Goal: Task Accomplishment & Management: Use online tool/utility

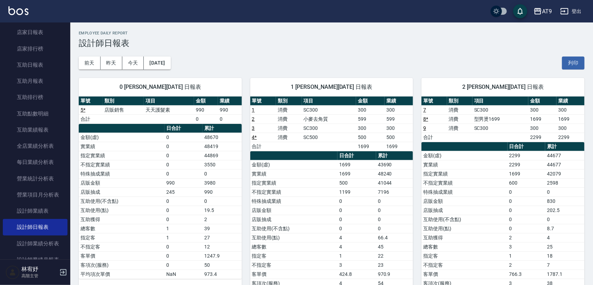
click at [257, 57] on div "[DATE] [DATE] [DATE] [DATE] 列印" at bounding box center [332, 63] width 506 height 30
click at [194, 62] on div "[DATE] [DATE] [DATE] [DATE] 列印" at bounding box center [332, 63] width 506 height 30
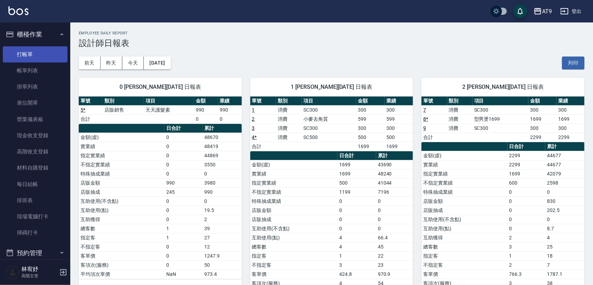
click at [49, 54] on link "打帳單" at bounding box center [35, 54] width 65 height 16
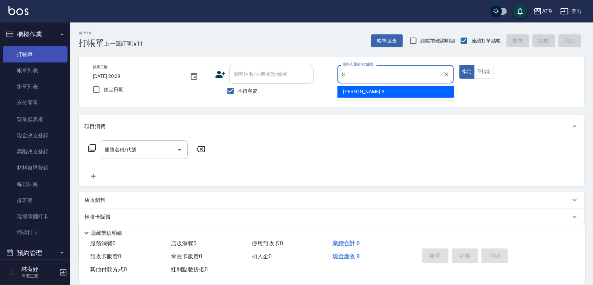
type input "FANNY-3"
type button "true"
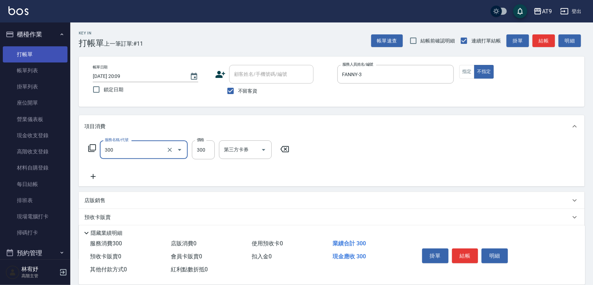
type input "SC300(300)"
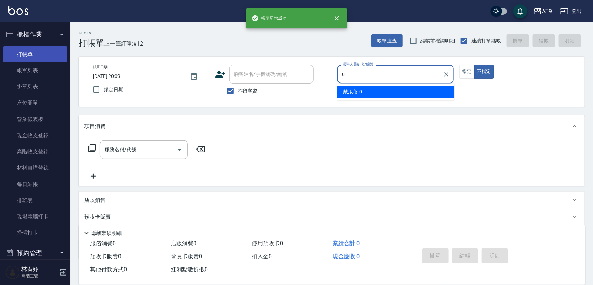
type input "[PERSON_NAME]-0"
type button "false"
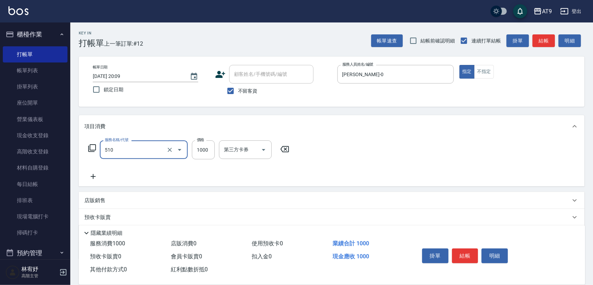
type input "染髮-2(510)"
type input "1699"
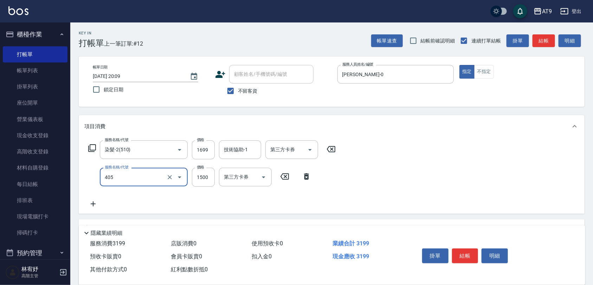
type input "鏡面護髮(405)"
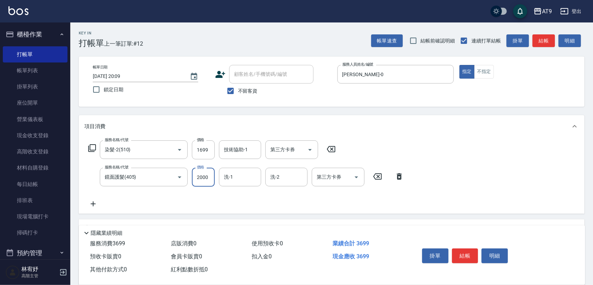
type input "2000"
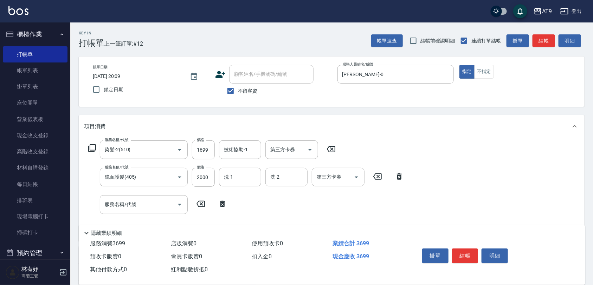
click at [221, 206] on icon at bounding box center [222, 204] width 5 height 6
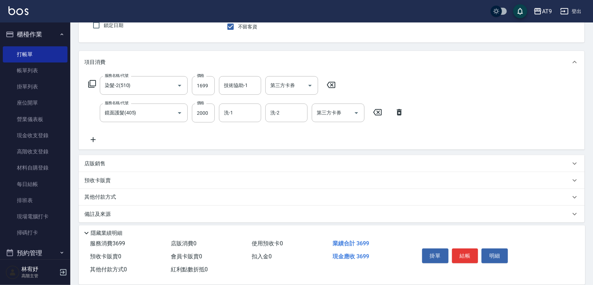
scroll to position [69, 0]
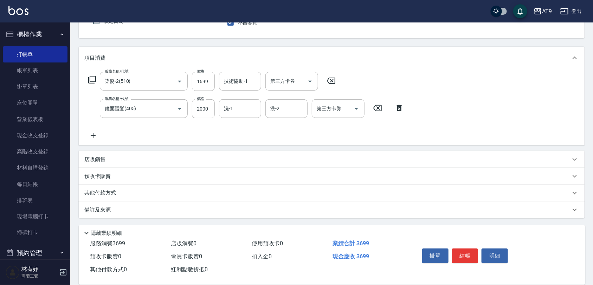
click at [104, 158] on p "店販銷售" at bounding box center [94, 159] width 21 height 7
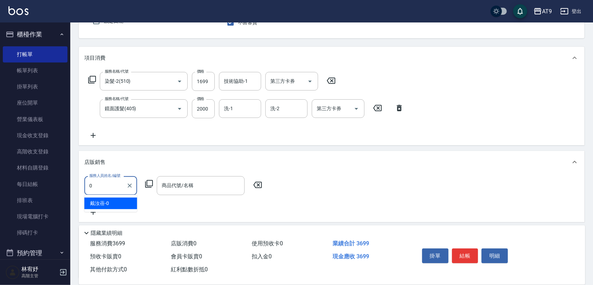
type input "[PERSON_NAME]-0"
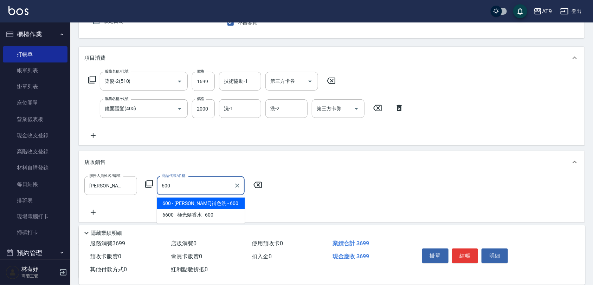
type input "[PERSON_NAME]補色洗"
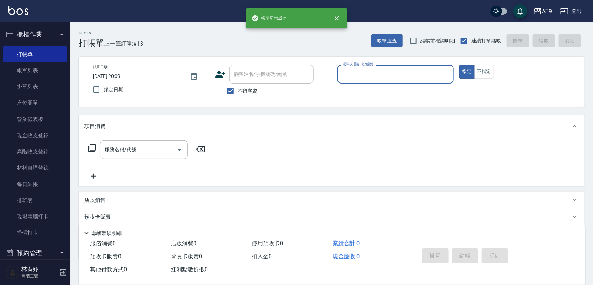
click at [413, 79] on input "服務人員姓名/編號" at bounding box center [396, 74] width 110 height 12
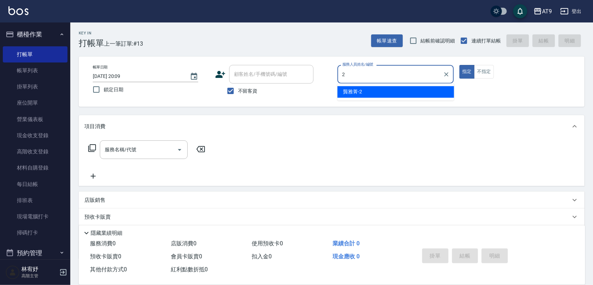
type input "[PERSON_NAME]-2"
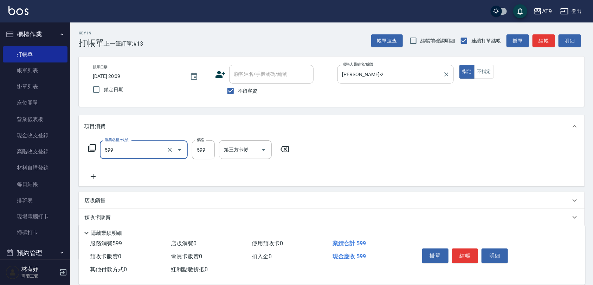
type input "小麥去角質(599)"
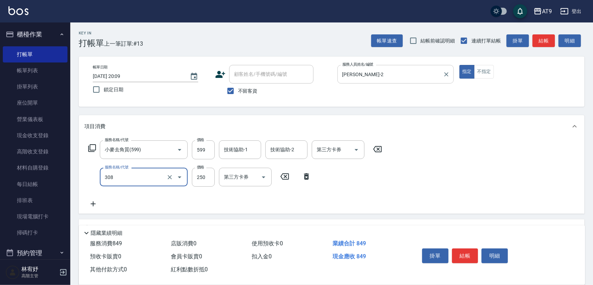
type input "剪髮(308)"
type input "200"
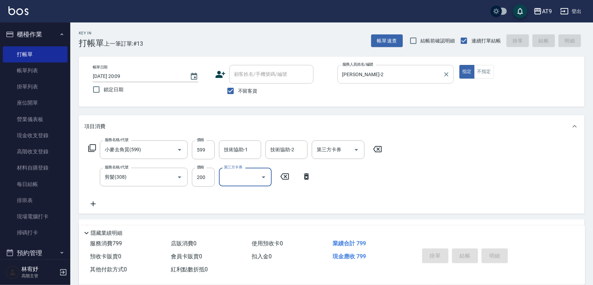
type input "[DATE] 20:10"
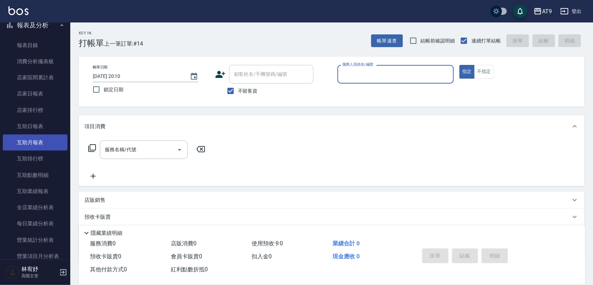
scroll to position [352, 0]
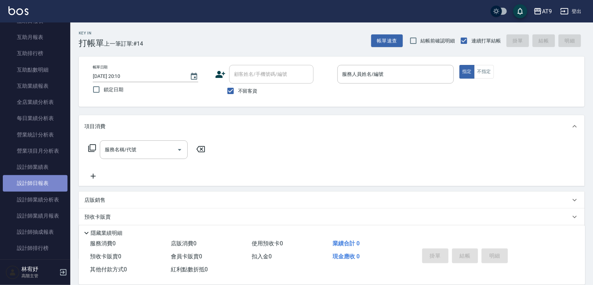
click at [43, 185] on link "設計師日報表" at bounding box center [35, 183] width 65 height 16
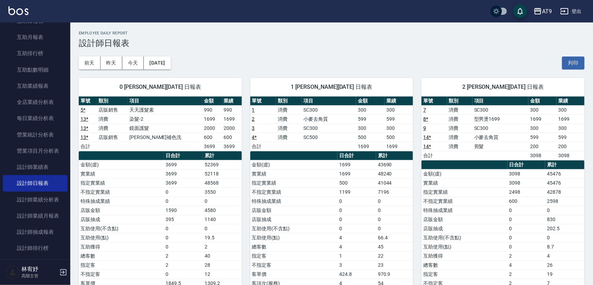
click at [247, 67] on div "[DATE] [DATE] [DATE] [DATE] 列印" at bounding box center [332, 63] width 506 height 30
click at [200, 58] on div "[DATE] [DATE] [DATE] [DATE] 列印" at bounding box center [332, 63] width 506 height 30
